Goal: Navigation & Orientation: Find specific page/section

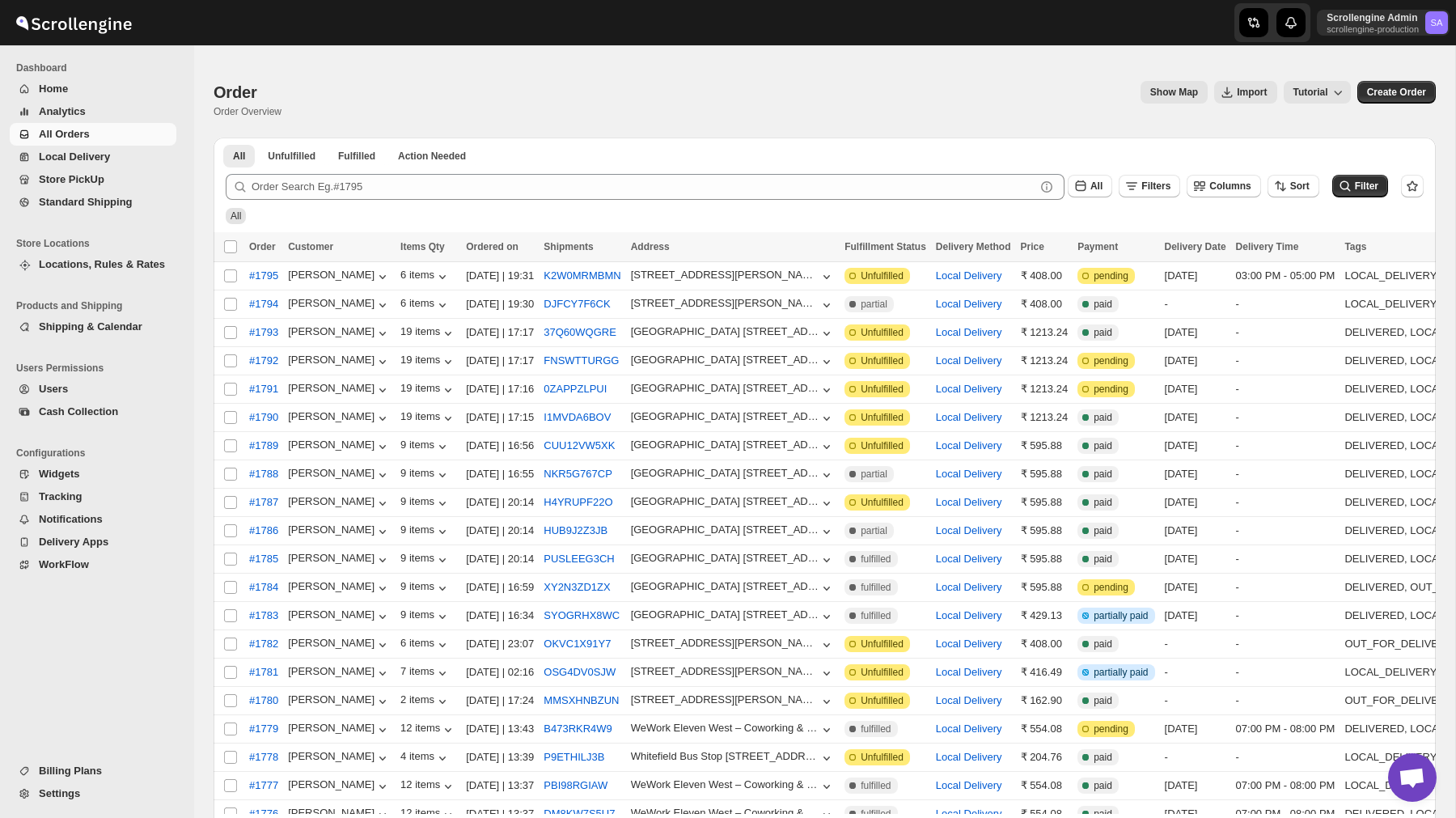
click at [81, 76] on li "Dashboard" at bounding box center [93, 68] width 186 height 19
click at [73, 92] on span "Home" at bounding box center [106, 89] width 134 height 16
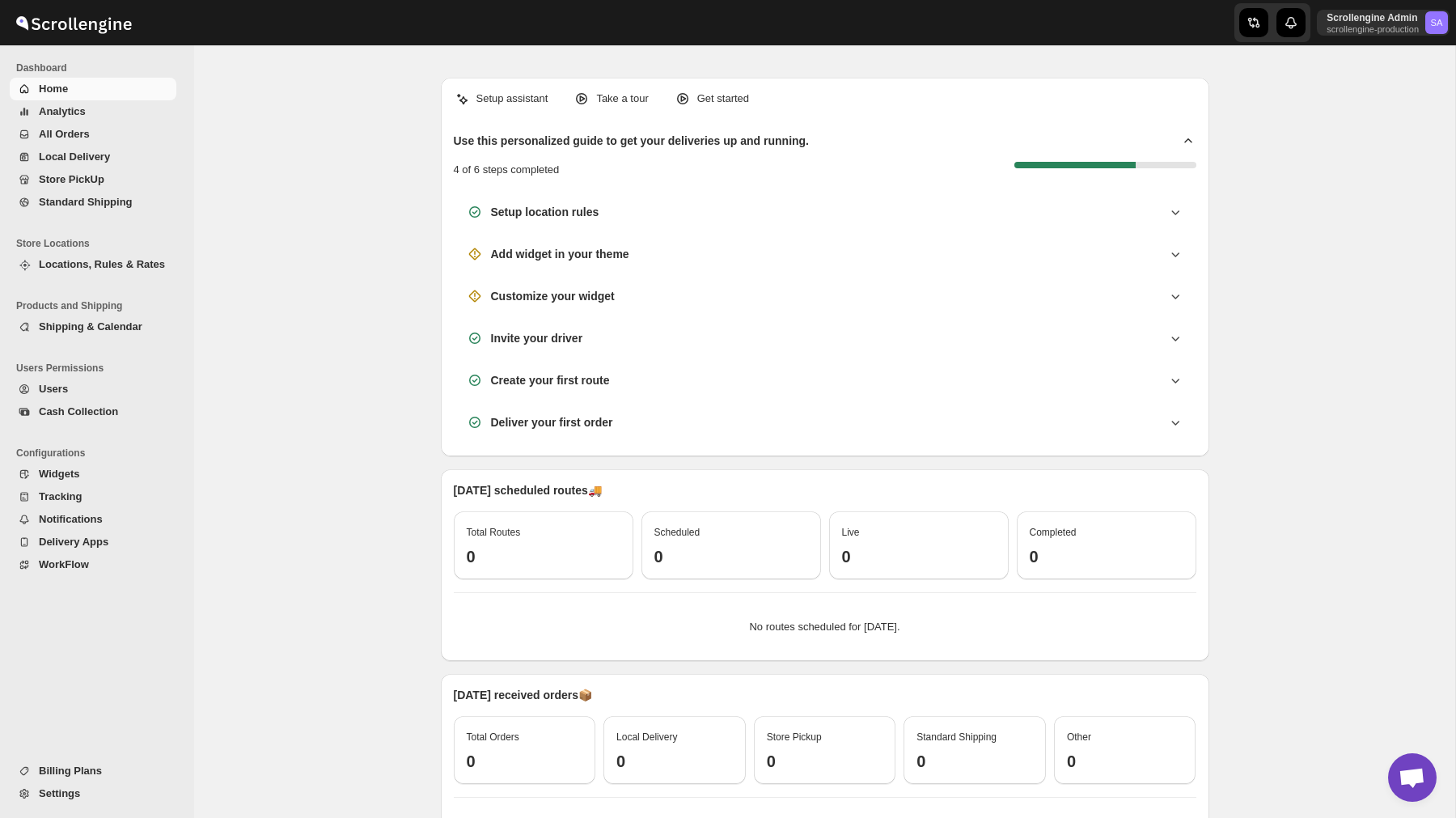
click at [1186, 138] on icon at bounding box center [1188, 140] width 16 height 16
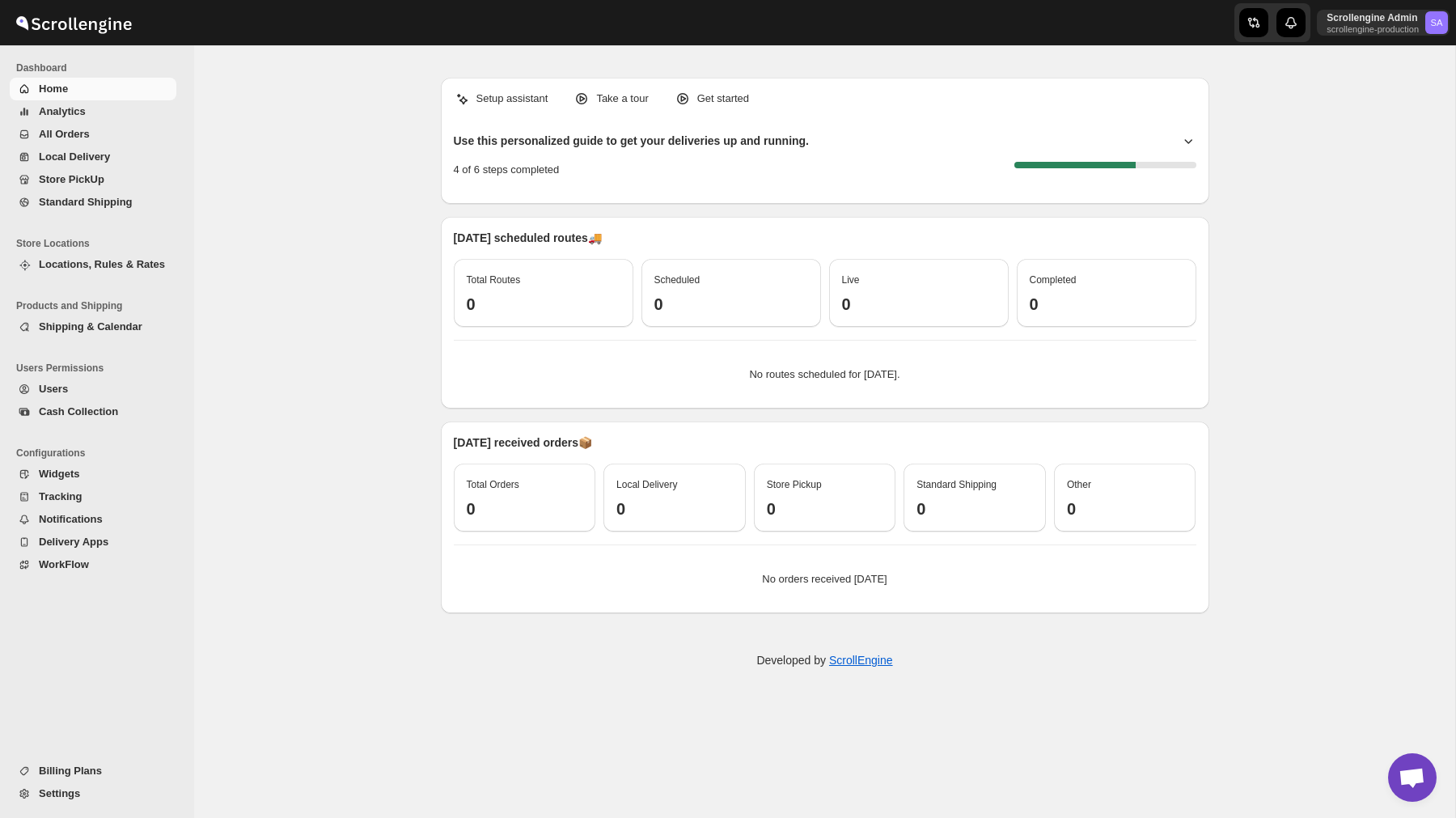
click at [1186, 141] on icon at bounding box center [1188, 141] width 8 height 5
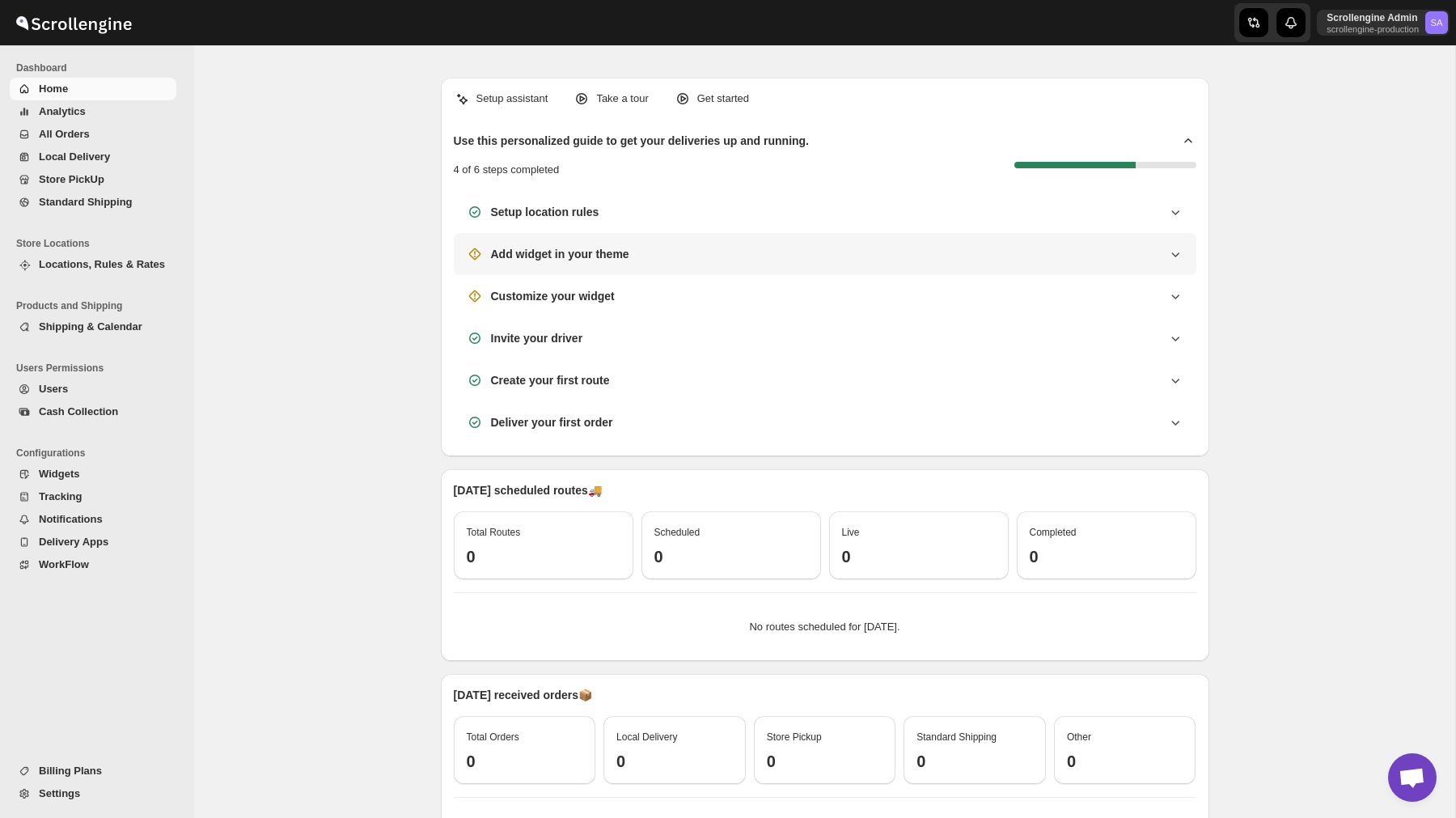
click at [1178, 255] on icon at bounding box center [1175, 253] width 16 height 16
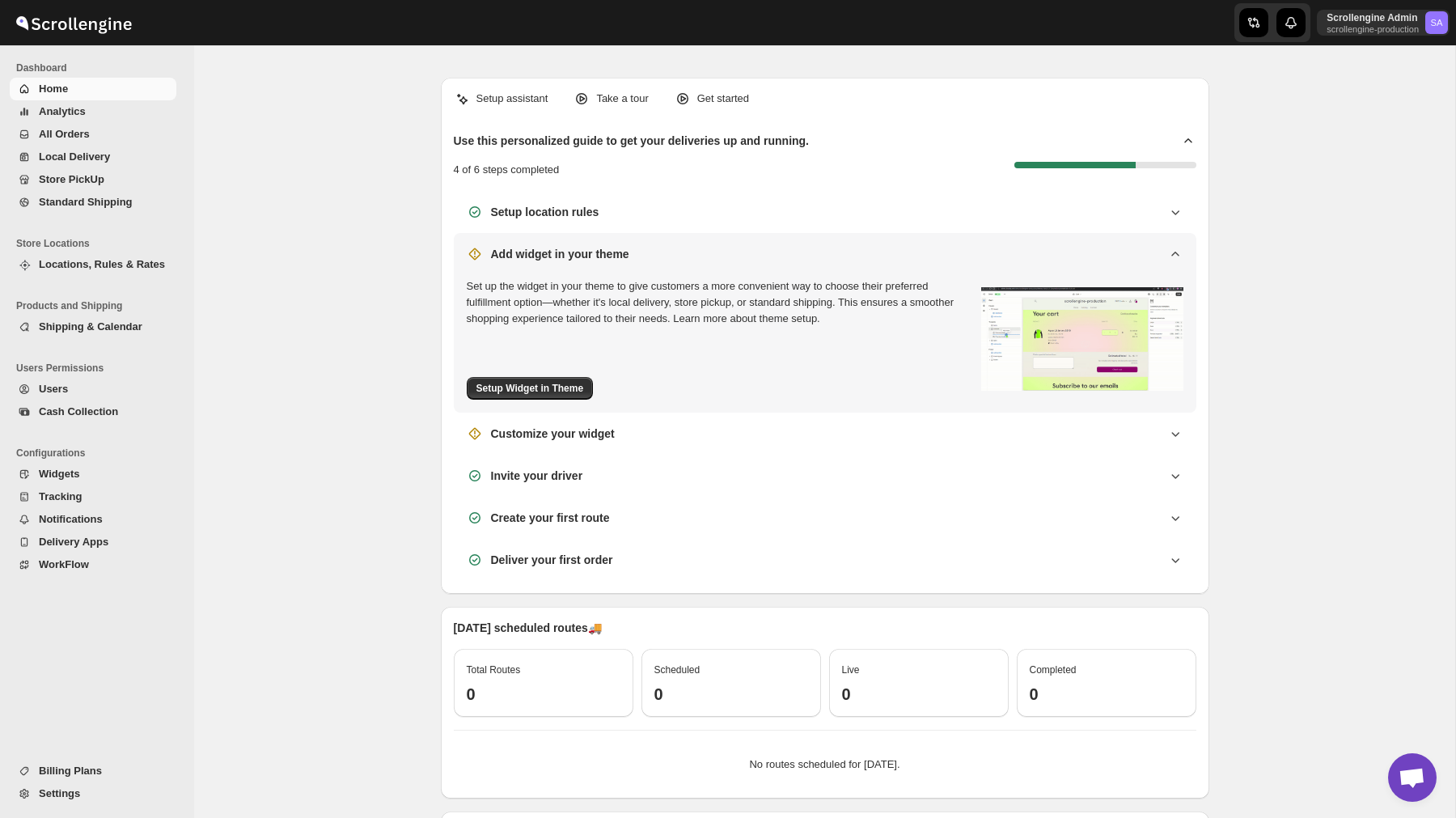
click at [1178, 255] on icon at bounding box center [1175, 253] width 8 height 4
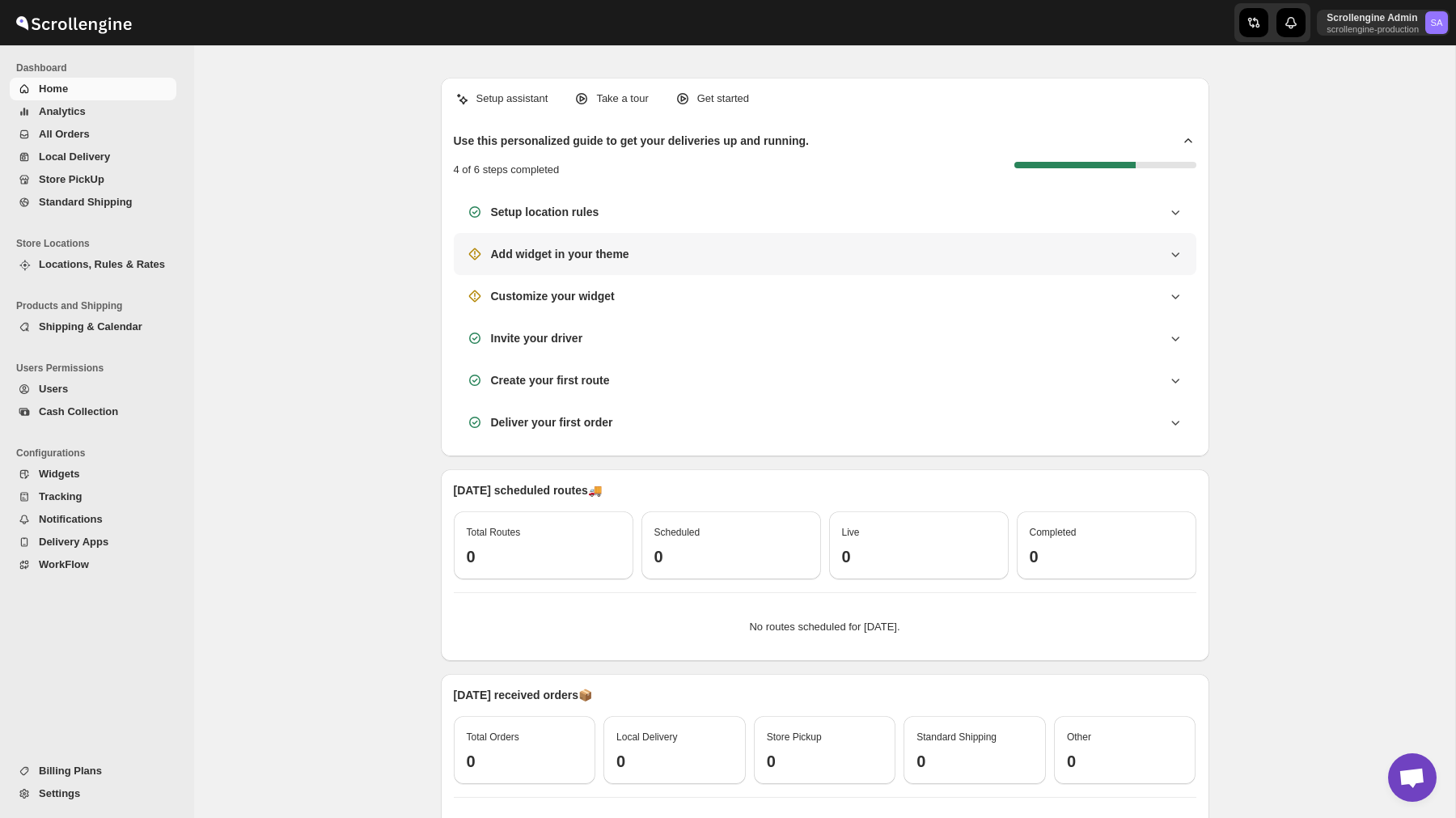
click at [854, 260] on div "Add widget in your theme" at bounding box center [825, 253] width 717 height 16
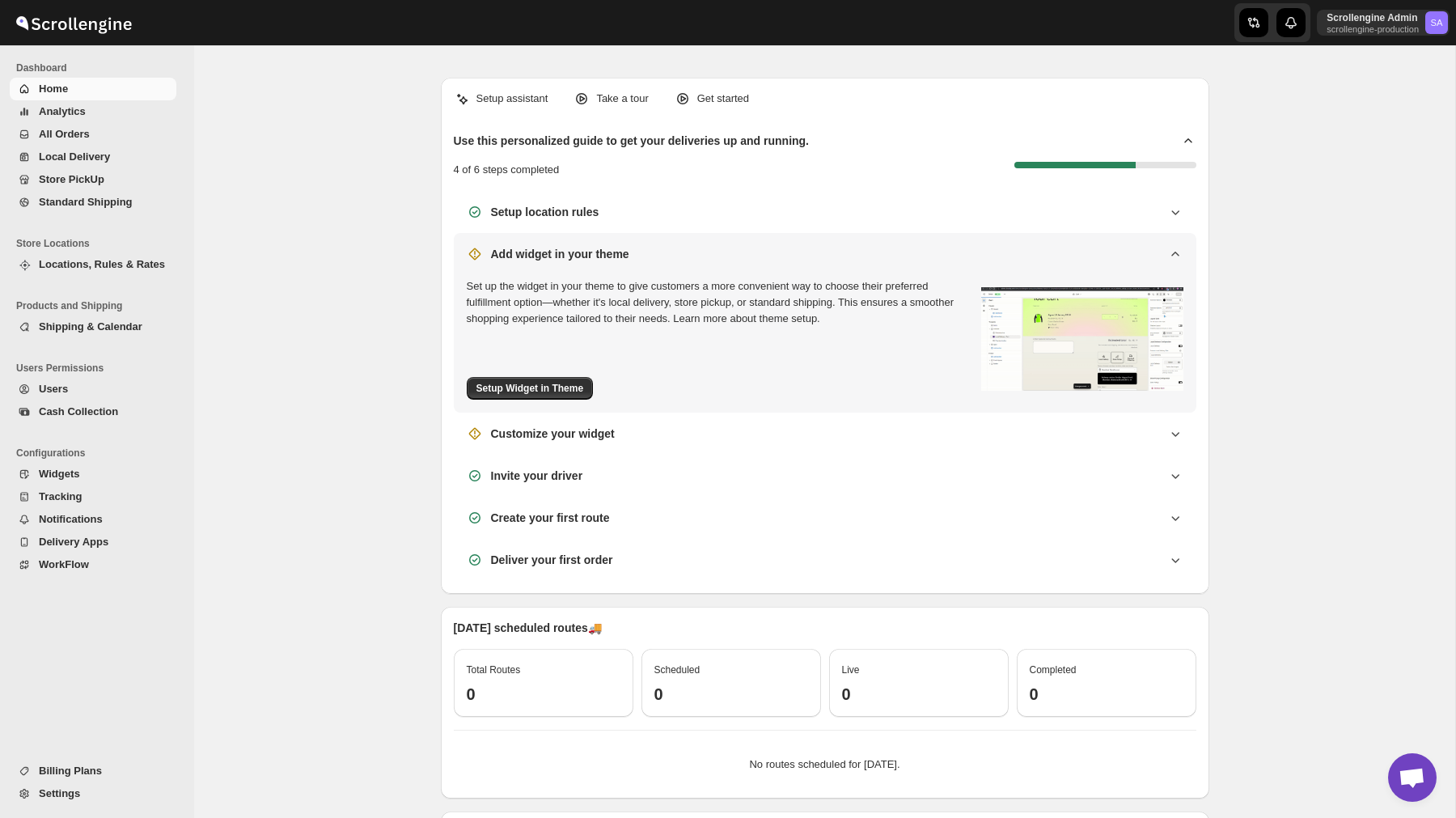
click at [854, 260] on div "Add widget in your theme" at bounding box center [825, 253] width 717 height 16
